Goal: Task Accomplishment & Management: Manage account settings

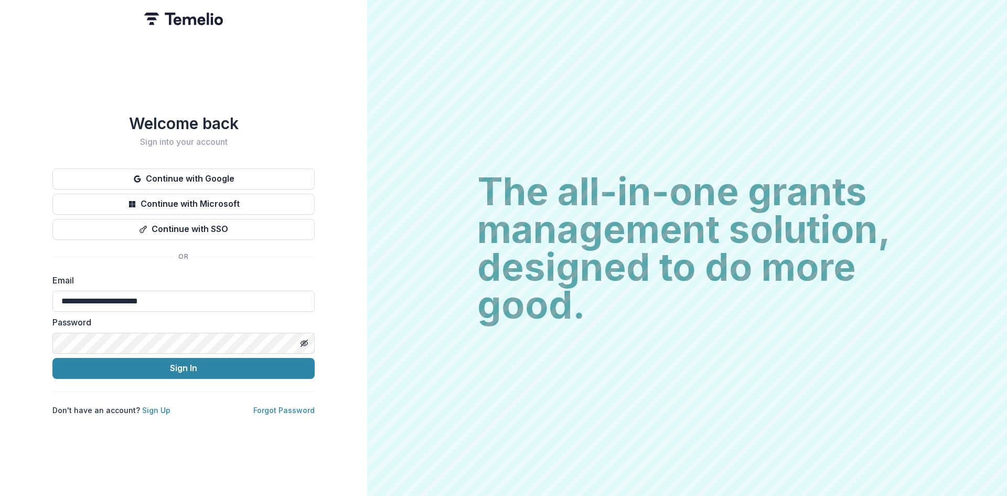
type input "**********"
click at [255, 369] on button "Sign In" at bounding box center [183, 368] width 262 height 21
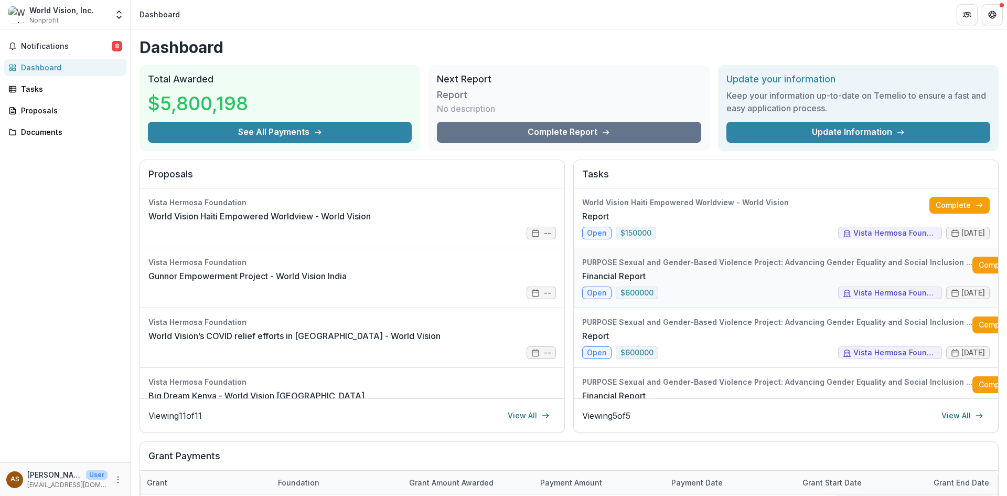
click at [646, 271] on link "Financial Report" at bounding box center [613, 276] width 63 height 13
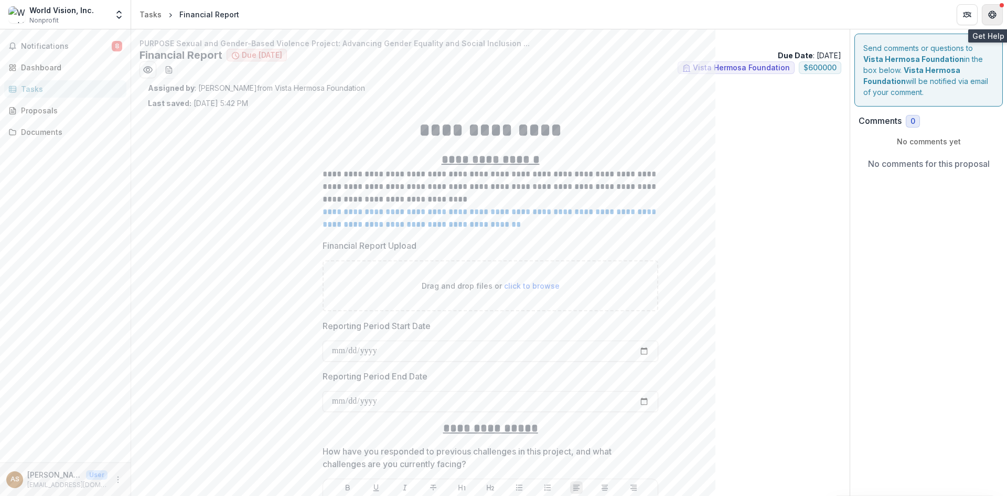
click at [992, 17] on icon "Get Help" at bounding box center [993, 17] width 3 height 2
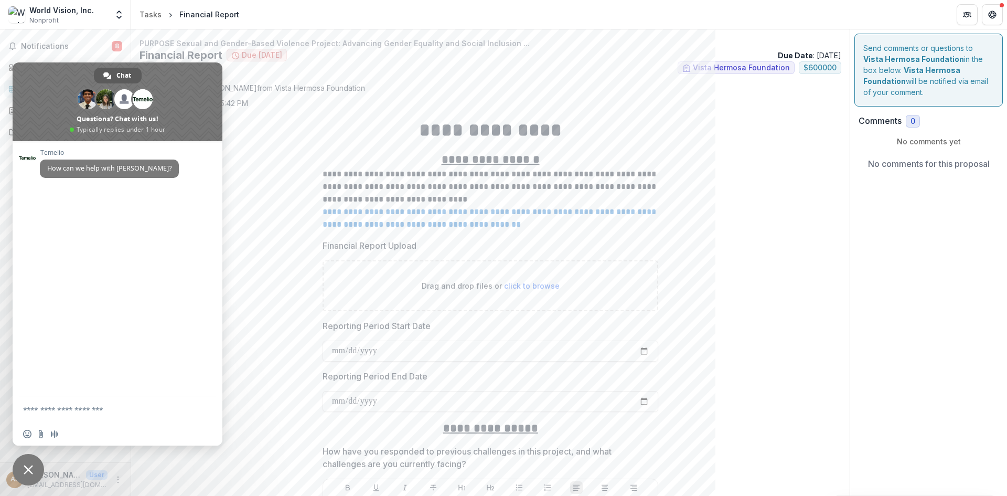
click at [105, 74] on span at bounding box center [107, 76] width 8 height 8
click at [53, 434] on span "Audio message" at bounding box center [54, 434] width 8 height 8
click at [33, 471] on span "Close chat" at bounding box center [28, 469] width 9 height 9
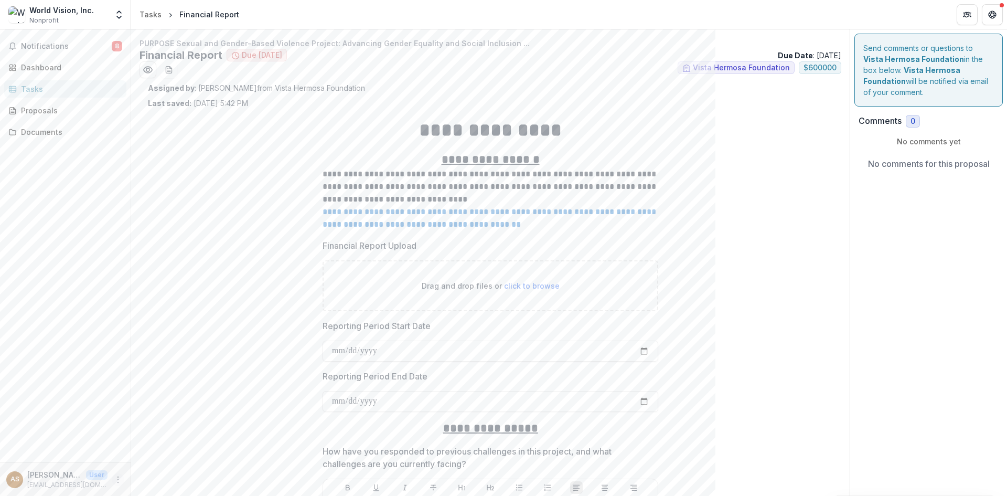
click at [119, 479] on icon "More" at bounding box center [118, 479] width 8 height 8
click at [168, 473] on button "Logout" at bounding box center [187, 474] width 112 height 17
